Goal: Task Accomplishment & Management: Use online tool/utility

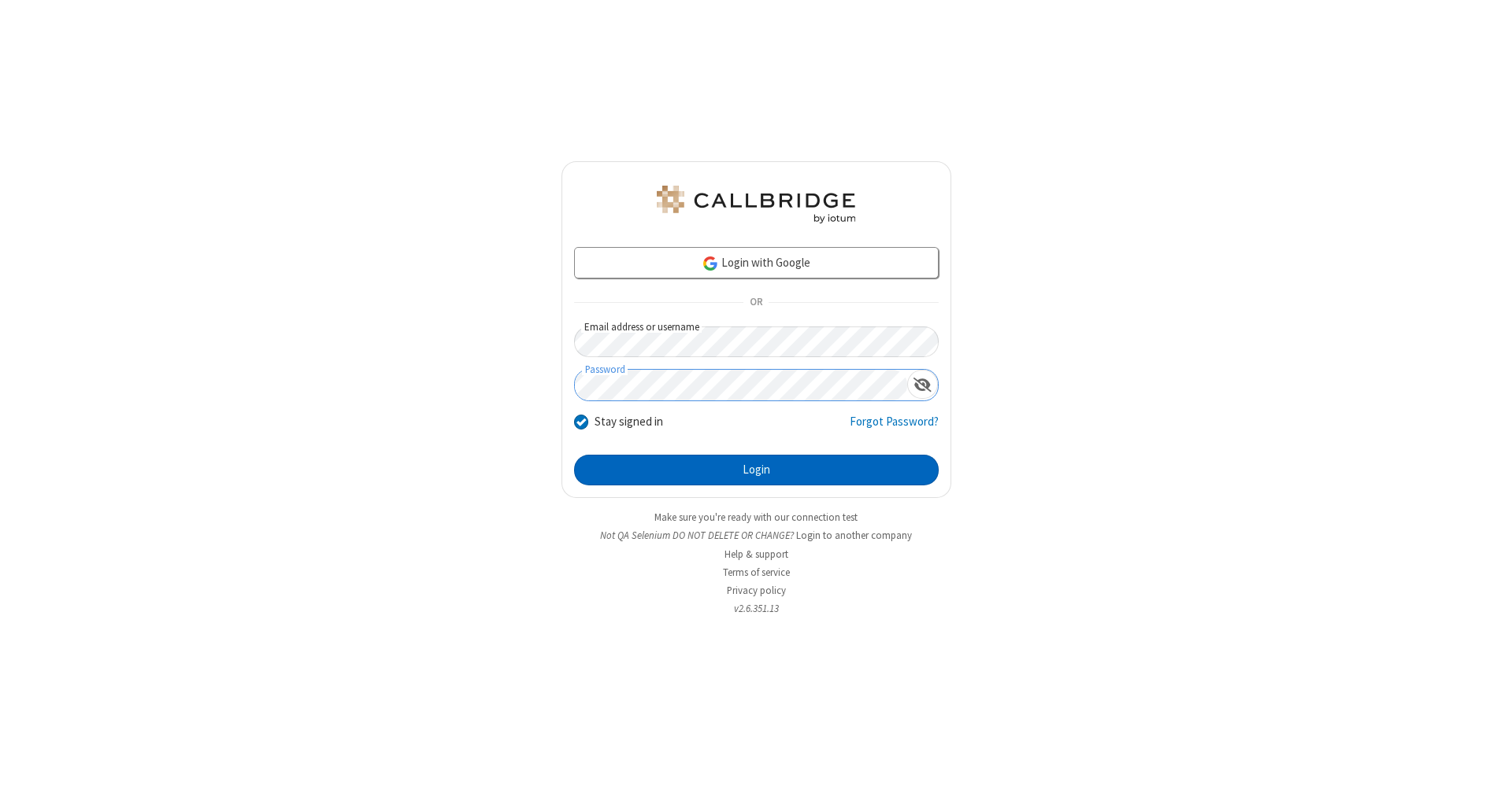
click at [756, 471] on button "Login" at bounding box center [757, 471] width 365 height 32
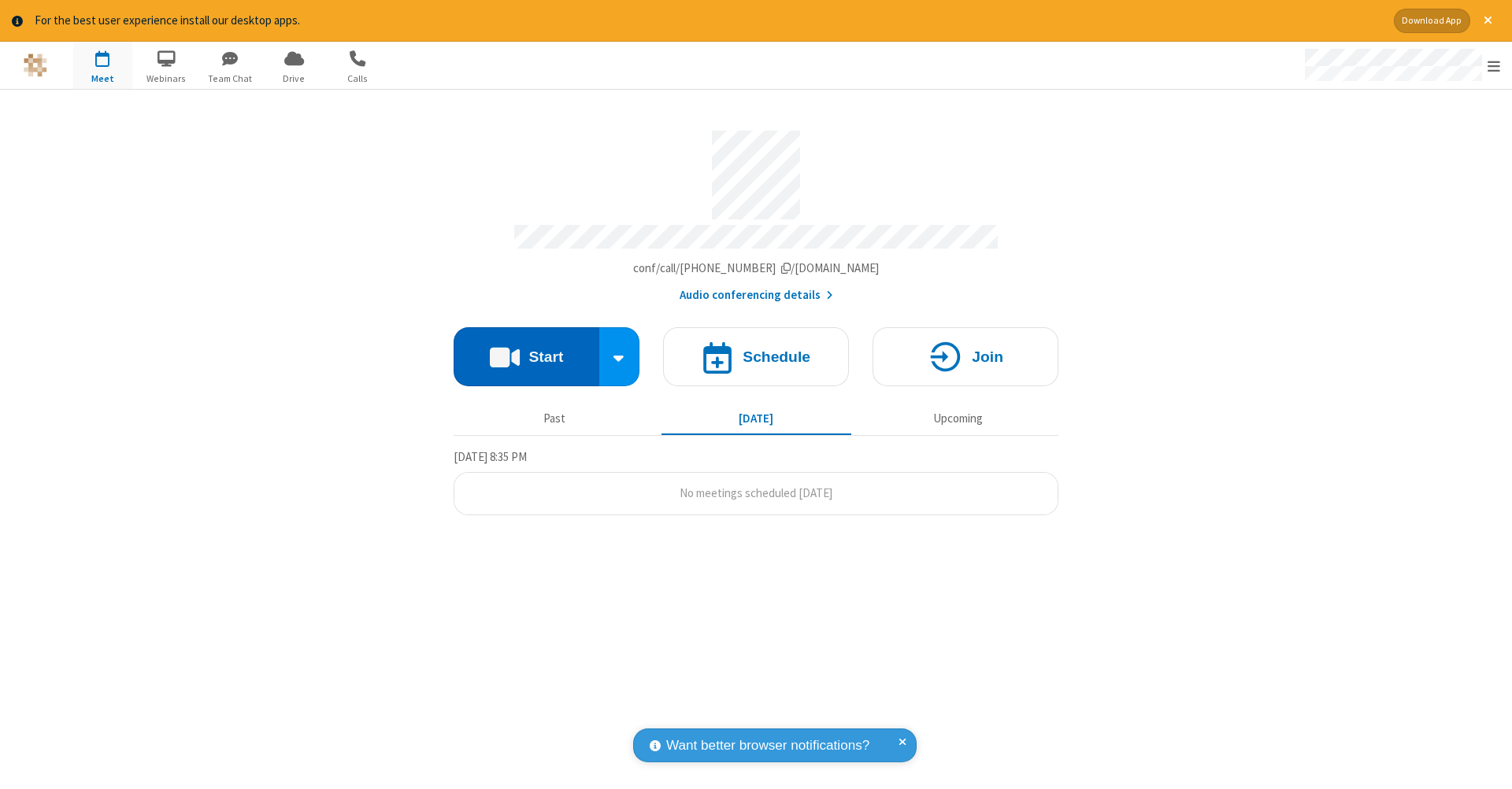
click at [526, 348] on button "Start" at bounding box center [526, 357] width 146 height 59
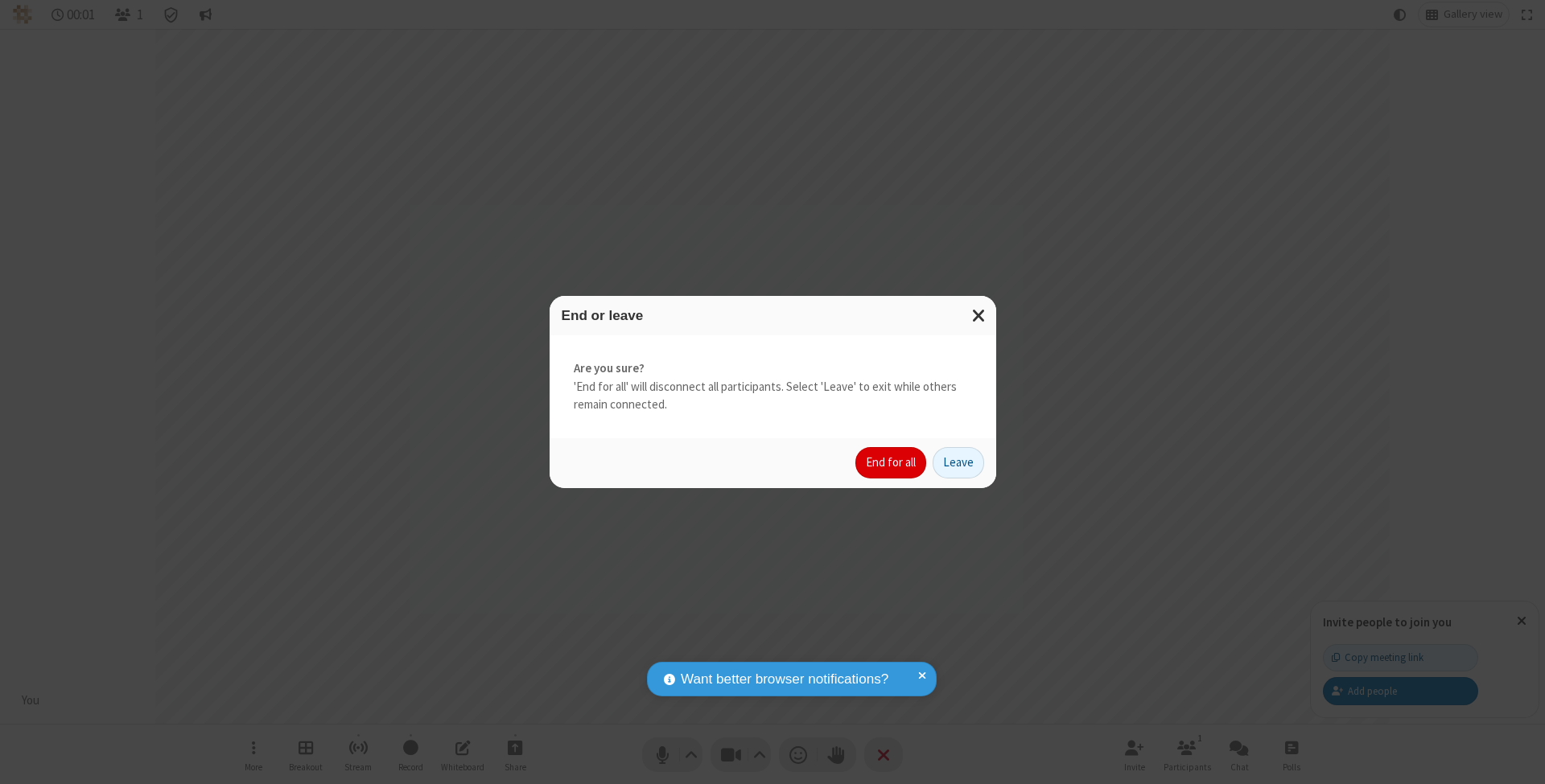
click at [892, 462] on button "End for all" at bounding box center [890, 463] width 71 height 32
